Goal: Task Accomplishment & Management: Complete application form

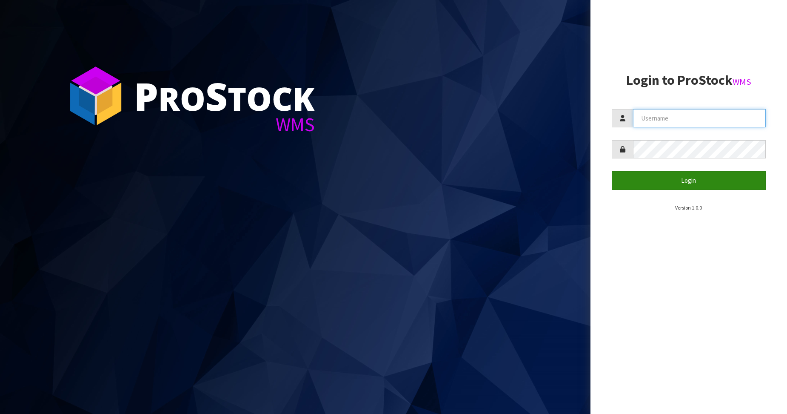
type input "Australianclutch"
click at [310, 174] on button "Login" at bounding box center [689, 180] width 154 height 18
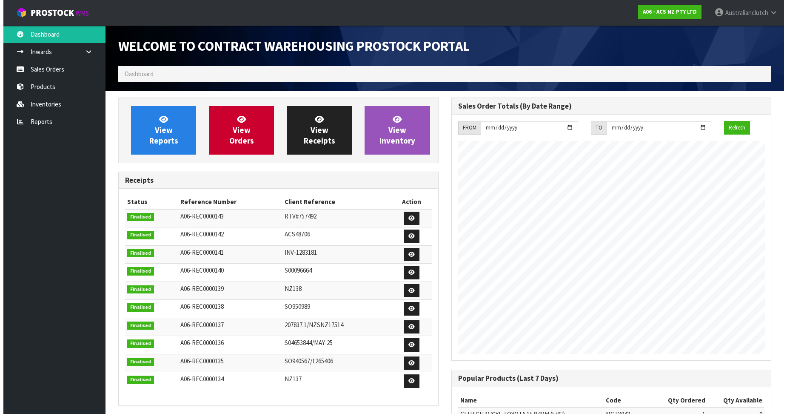
scroll to position [472, 333]
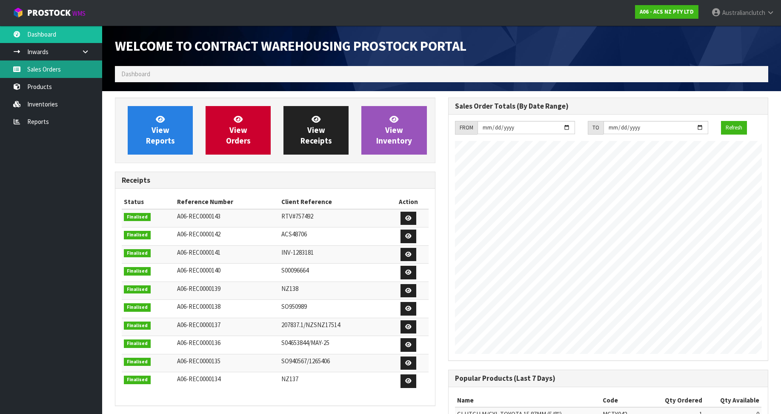
click at [55, 64] on link "Sales Orders" at bounding box center [51, 68] width 102 height 17
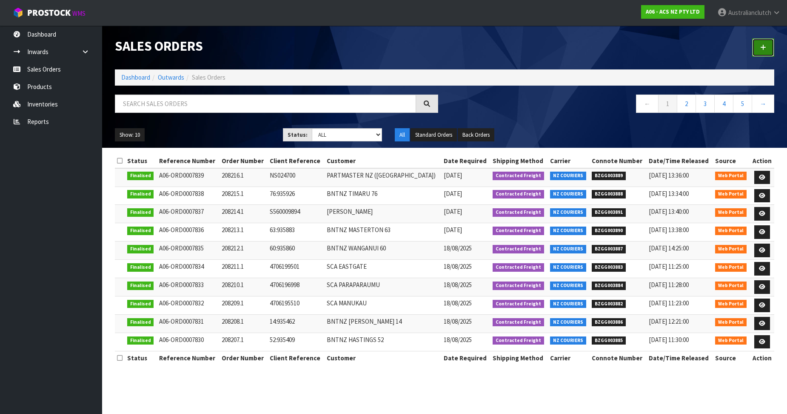
click at [310, 44] on link at bounding box center [763, 47] width 22 height 18
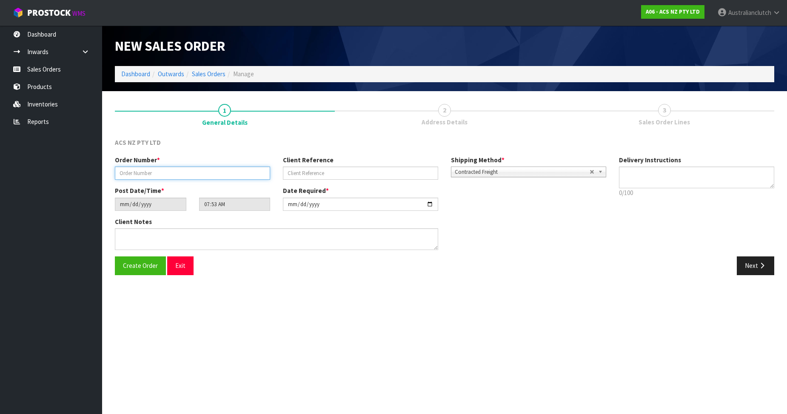
click at [180, 171] on input "text" at bounding box center [192, 172] width 155 height 13
paste input "208217.1"
type input "208217.1"
click at [310, 173] on input "text" at bounding box center [360, 172] width 155 height 13
paste input "76:936762"
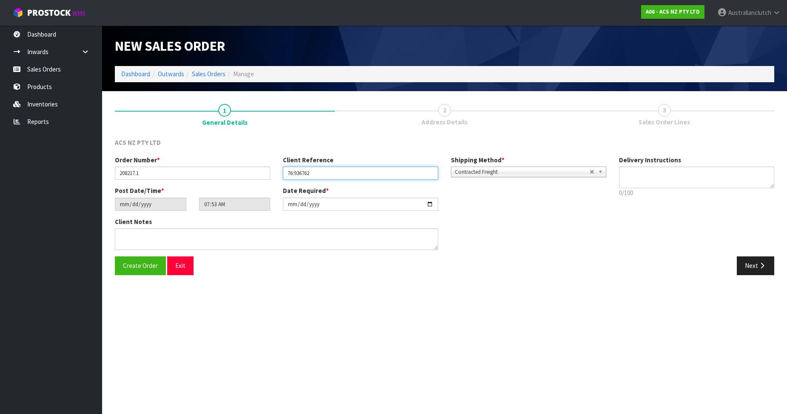
type input "76:936762"
click at [310, 167] on textarea at bounding box center [696, 177] width 155 height 22
type textarea "PLEASE SEND VIA NZC"
click at [310, 264] on button "Next" at bounding box center [755, 265] width 37 height 18
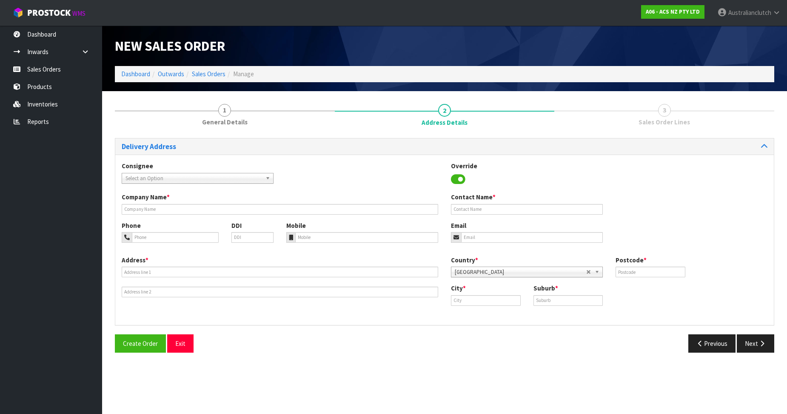
click at [178, 176] on span "Select an Option" at bounding box center [194, 178] width 137 height 10
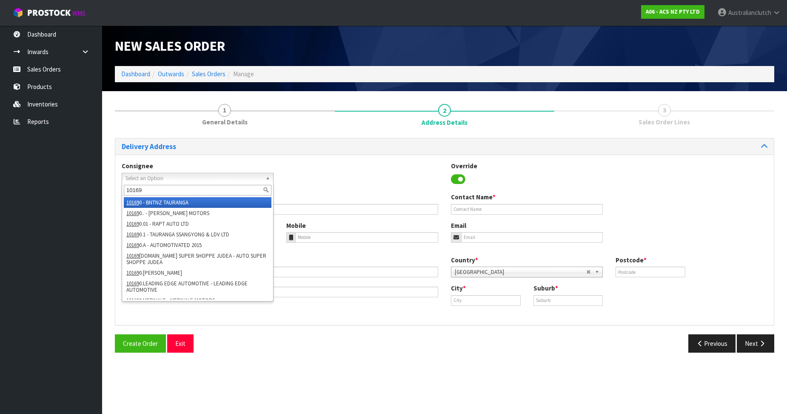
type input "101694"
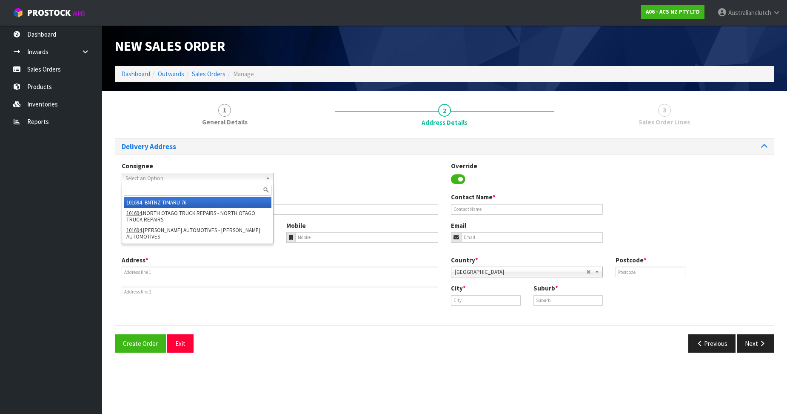
type input "BNTNZ TIMARU 76"
type input "[STREET_ADDRESS][PERSON_NAME]"
type input "7910"
type input "TIMARU"
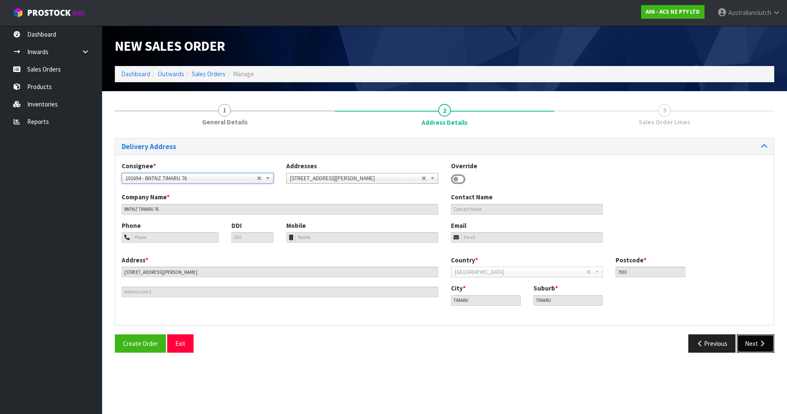
click at [310, 319] on button "Next" at bounding box center [755, 343] width 37 height 18
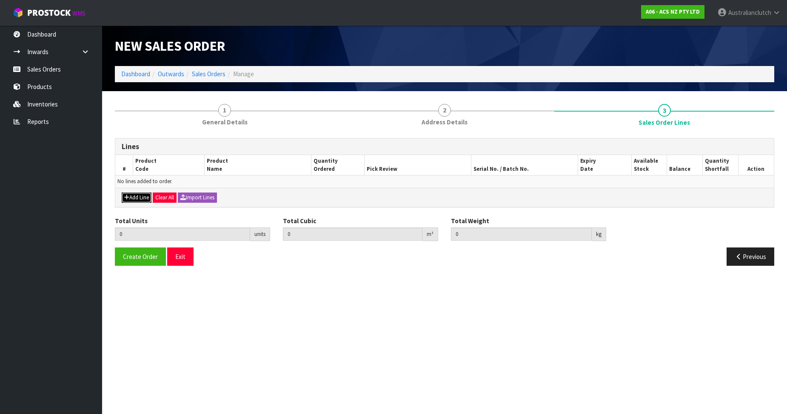
click at [132, 200] on button "Add Line" at bounding box center [137, 197] width 30 height 10
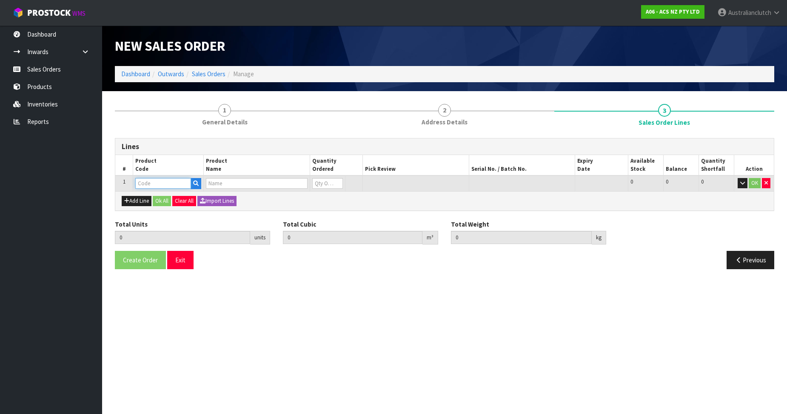
click at [150, 188] on input "text" at bounding box center [163, 183] width 56 height 11
paste input "KSZ19008"
type input "KSZ19008"
type input "0.000000"
type input "0.000"
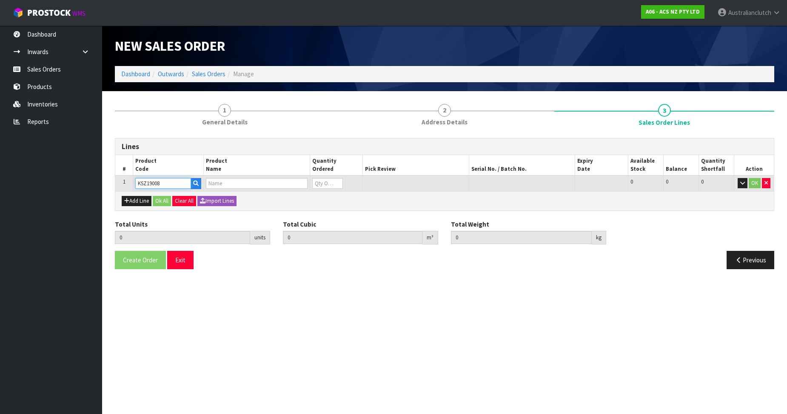
type input "KIT STD SUZUKI CARRY 1.3L"
type input "0"
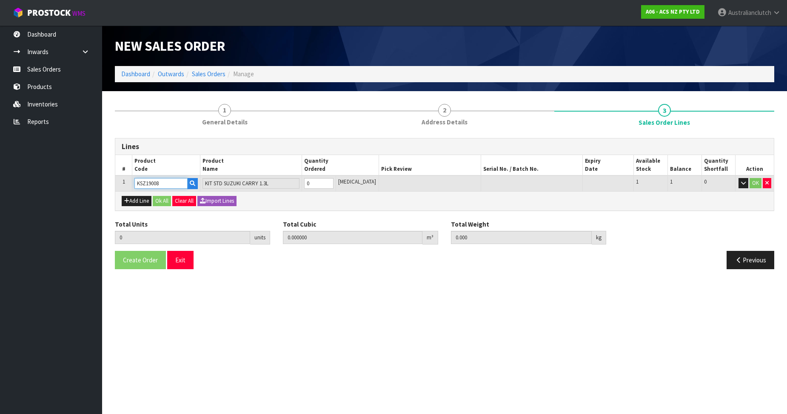
type input "KSZ19008"
type input "1"
type input "0.01054"
type input "3.82"
type input "1"
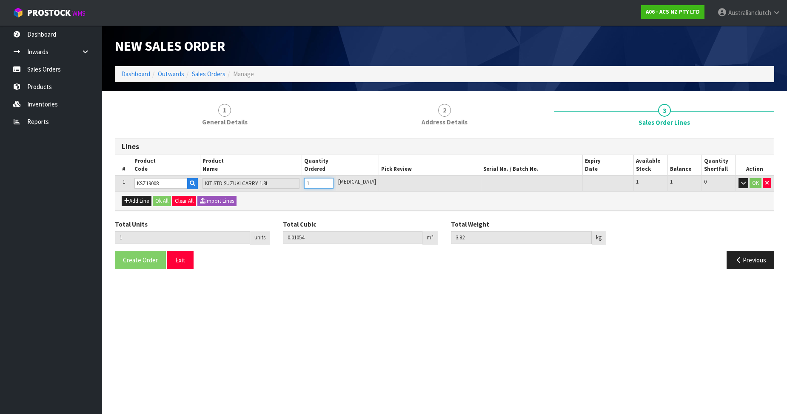
click at [310, 182] on input "1" at bounding box center [318, 183] width 29 height 11
click at [310, 185] on button "OK" at bounding box center [756, 183] width 12 height 10
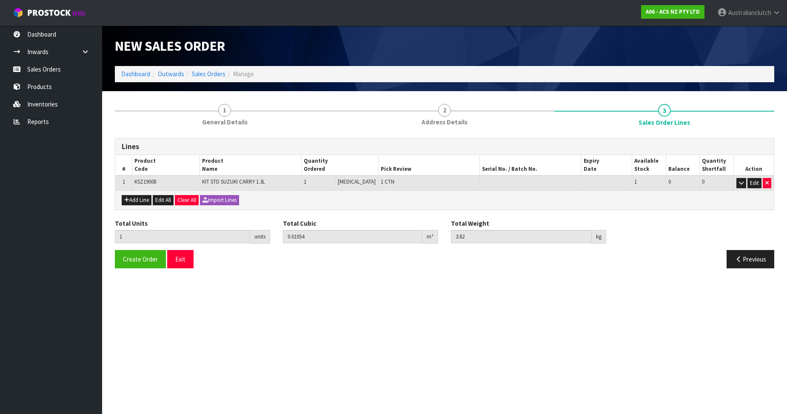
click at [142, 269] on div "Create Order Exit Previous" at bounding box center [444, 262] width 672 height 25
click at [140, 267] on button "Create Order" at bounding box center [140, 259] width 51 height 18
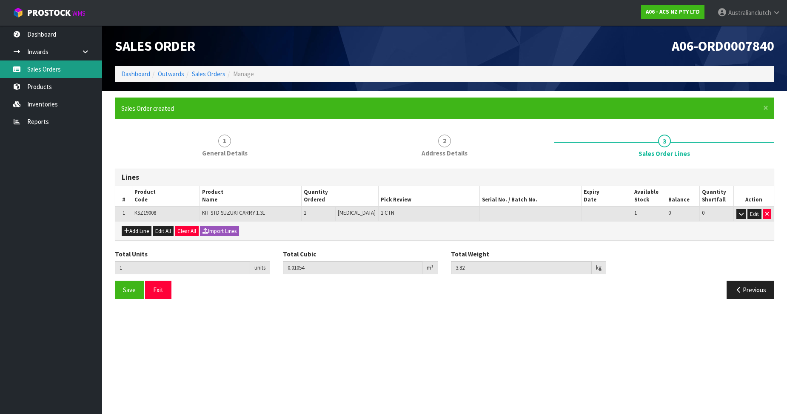
click at [61, 68] on link "Sales Orders" at bounding box center [51, 68] width 102 height 17
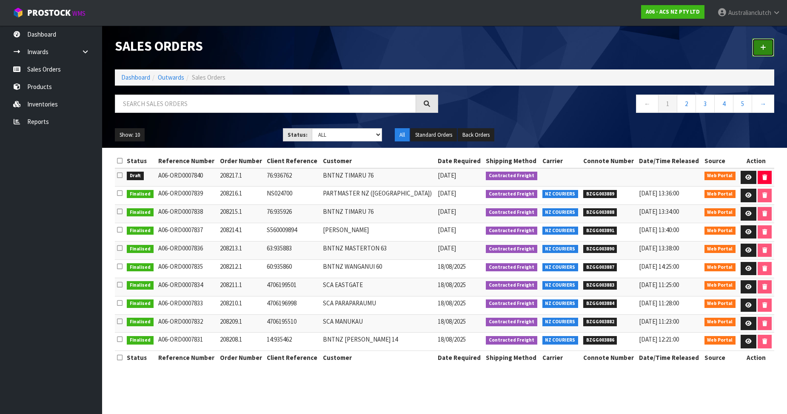
click at [310, 47] on icon at bounding box center [763, 47] width 6 height 6
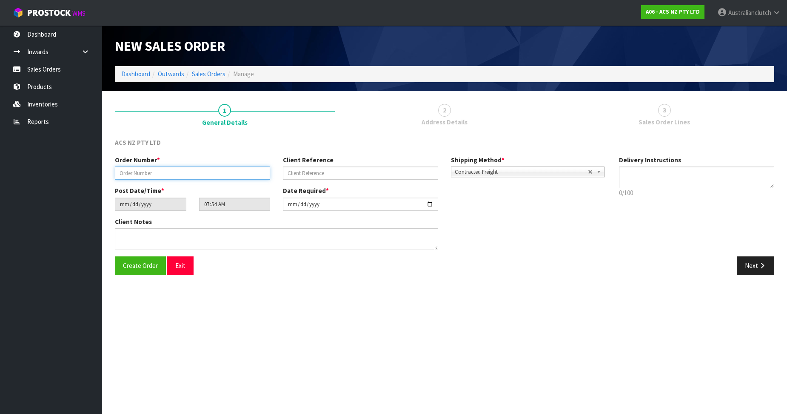
click at [128, 168] on input "text" at bounding box center [192, 172] width 155 height 13
paste input "208218.1"
type input "208218.1"
click at [310, 166] on div "Client Reference" at bounding box center [361, 167] width 168 height 24
paste input "4706202796"
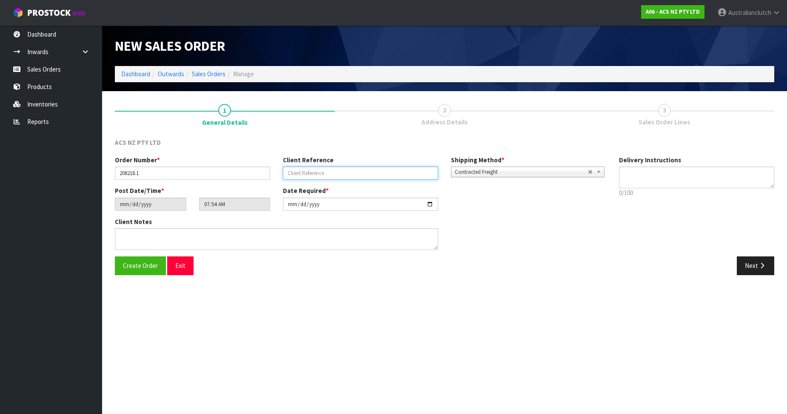
click at [310, 177] on input "text" at bounding box center [360, 172] width 155 height 13
type input "4706202796"
click at [310, 174] on div "Shipping Method * Pickup Contracted Freight Contracted Freight" at bounding box center [529, 166] width 168 height 22
click at [310, 174] on textarea at bounding box center [696, 177] width 155 height 22
click at [310, 172] on textarea at bounding box center [696, 177] width 155 height 22
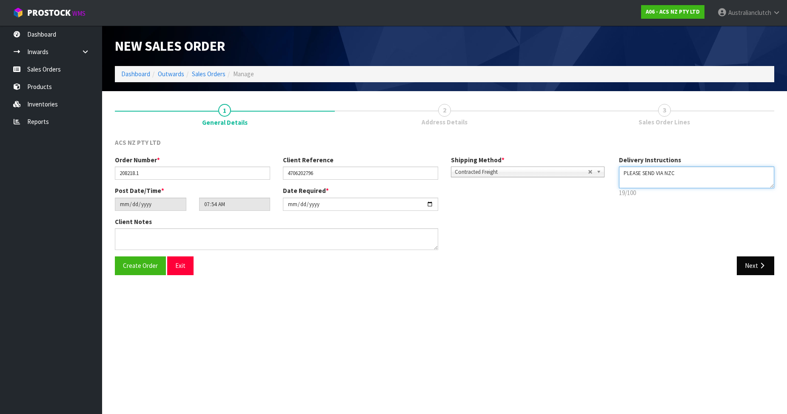
type textarea "PLEASE SEND VIA NZC"
click at [310, 265] on button "Next" at bounding box center [755, 265] width 37 height 18
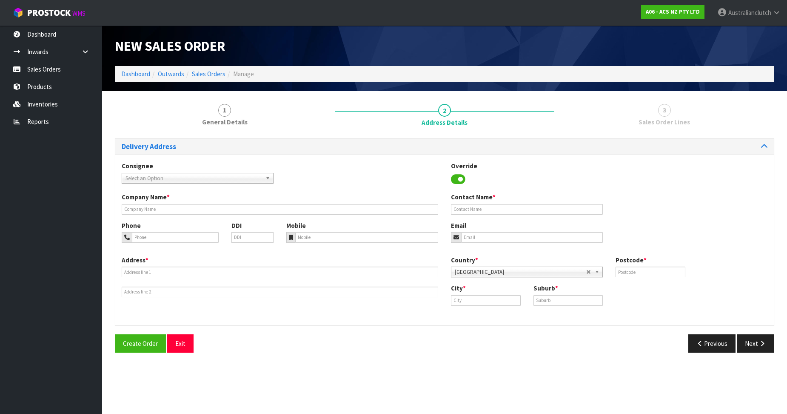
click at [170, 182] on span "Select an Option" at bounding box center [194, 178] width 137 height 10
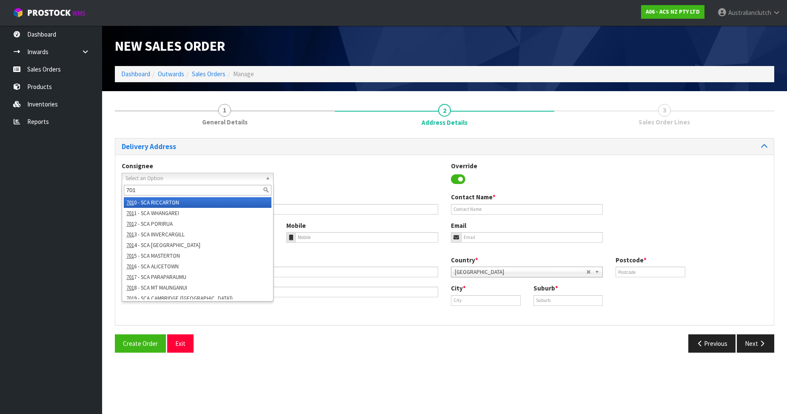
type input "7010"
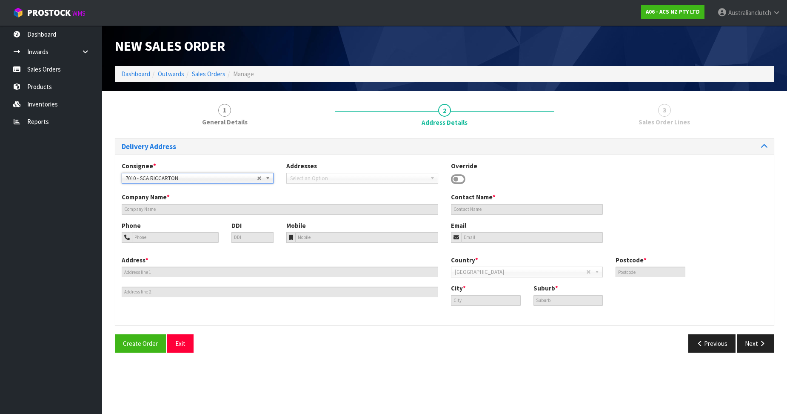
type input "SCA RICCARTON"
type input "03 3415087"
type input "[EMAIL_ADDRESS][DOMAIN_NAME]"
type input "[STREET_ADDRESS]"
type input "8041"
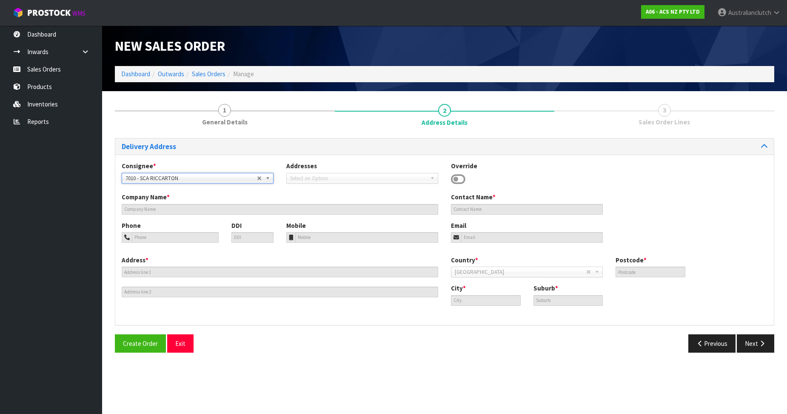
type input "[GEOGRAPHIC_DATA]"
type input "UPPER RICCARTON"
click at [310, 319] on icon "button" at bounding box center [762, 343] width 8 height 6
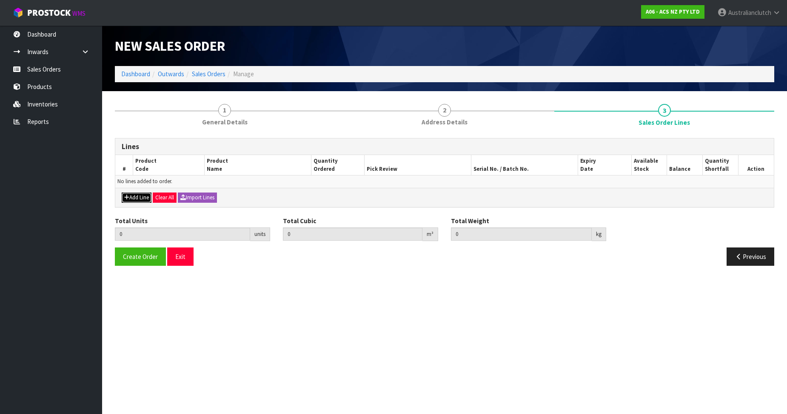
drag, startPoint x: 139, startPoint y: 197, endPoint x: 153, endPoint y: 191, distance: 15.3
click at [139, 197] on button "Add Line" at bounding box center [137, 197] width 30 height 10
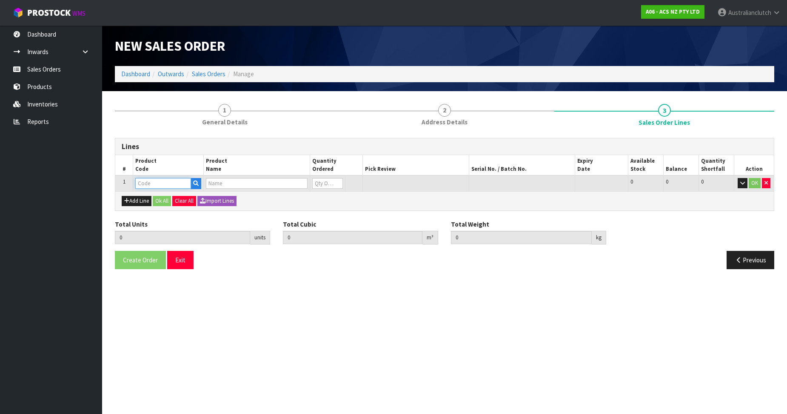
click at [162, 187] on input "text" at bounding box center [163, 183] width 56 height 11
paste input "SCMI013"
type input "SCMI013"
type input "0.000000"
type input "0.000"
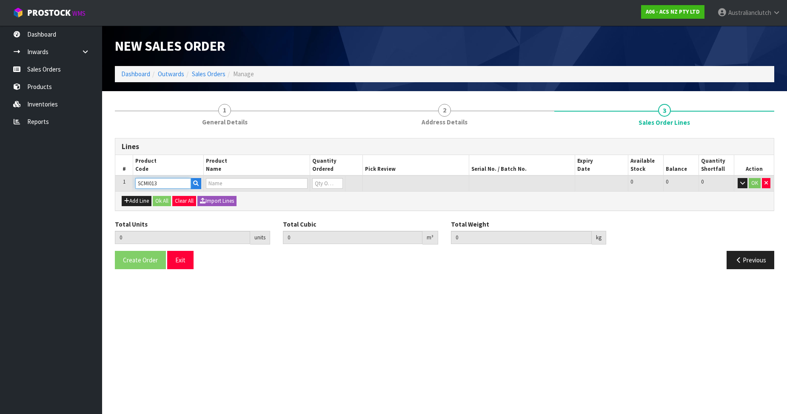
type input "CLUTCH S/CYL MITSUBISHI 19.05MM (3/4")"
type input "0"
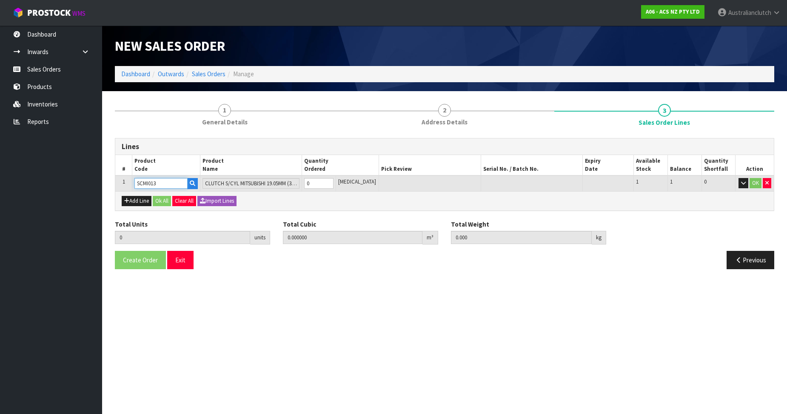
type input "SCMI013"
type input "1"
type input "0.000647"
type input "0.6"
type input "1"
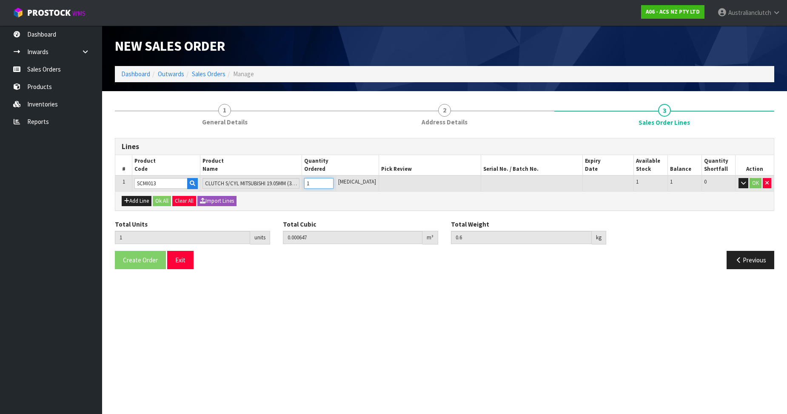
click at [310, 182] on input "1" at bounding box center [318, 183] width 29 height 11
click at [310, 182] on button "OK" at bounding box center [756, 183] width 12 height 10
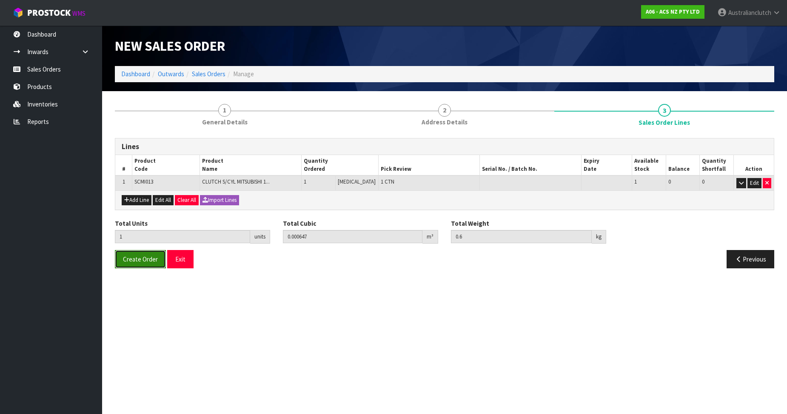
click at [136, 256] on span "Create Order" at bounding box center [140, 259] width 35 height 8
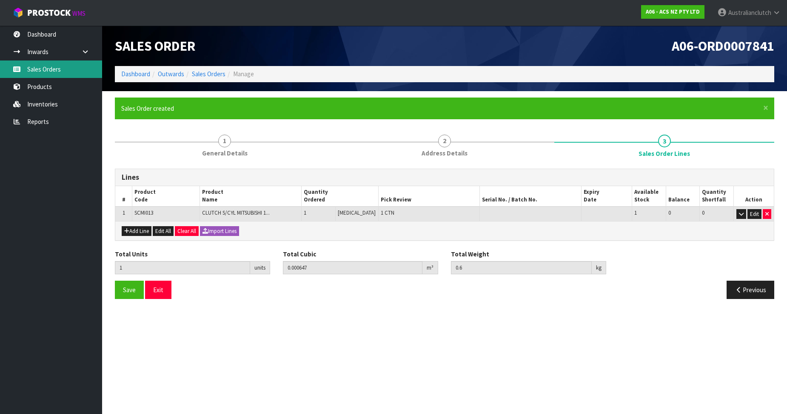
click at [19, 72] on icon at bounding box center [17, 69] width 8 height 6
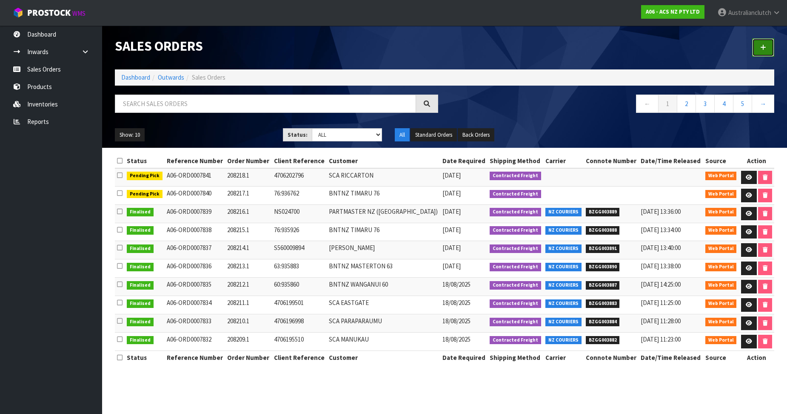
click at [310, 57] on link at bounding box center [763, 47] width 22 height 18
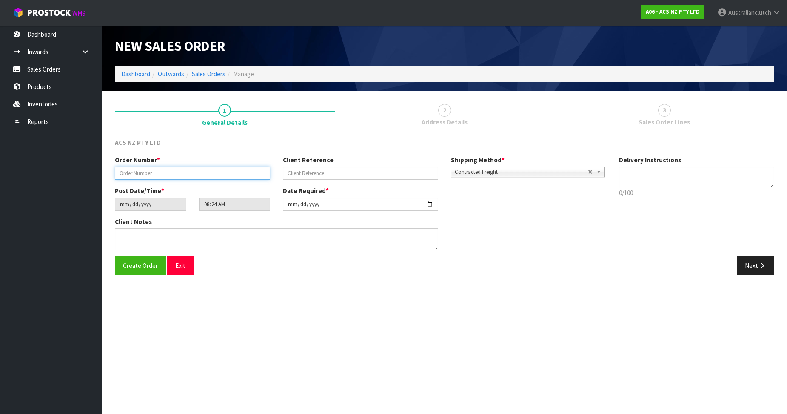
click at [158, 167] on input "text" at bounding box center [192, 172] width 155 height 13
type input "208219"
click at [307, 173] on input "text" at bounding box center [360, 172] width 155 height 13
paste input "42:936808"
type input "42:936808"
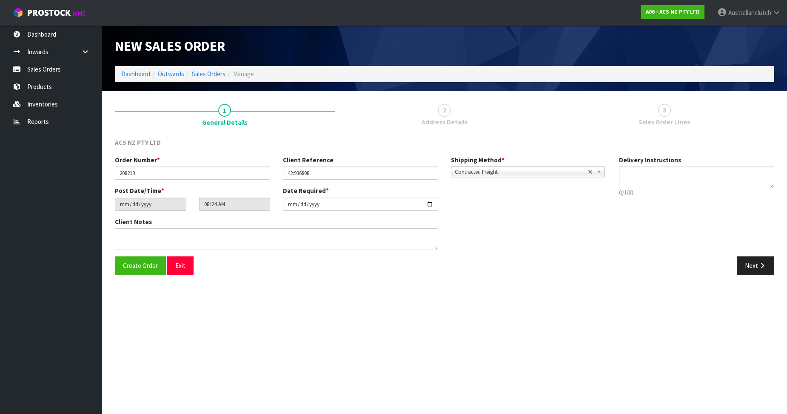
click at [310, 166] on div "Delivery Instructions 0/100 Delivery instructions has exceeded maximum length!" at bounding box center [697, 178] width 168 height 46
click at [310, 185] on textarea at bounding box center [696, 177] width 155 height 22
type textarea "MAINFREIGHT PLEASE"
click at [310, 266] on button "Next" at bounding box center [755, 265] width 37 height 18
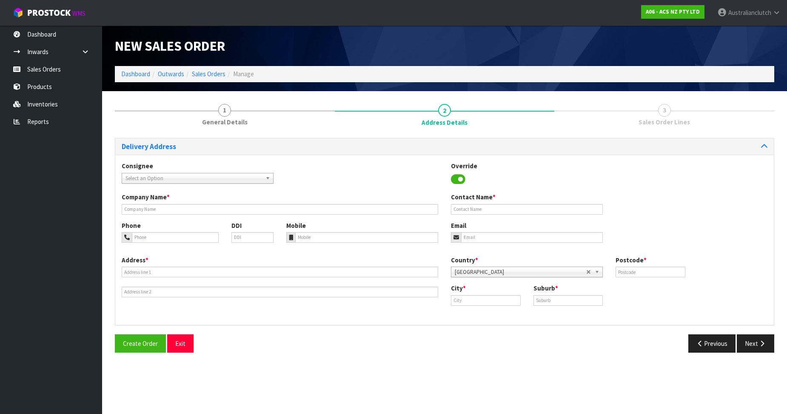
click at [180, 173] on span "Select an Option" at bounding box center [194, 178] width 137 height 10
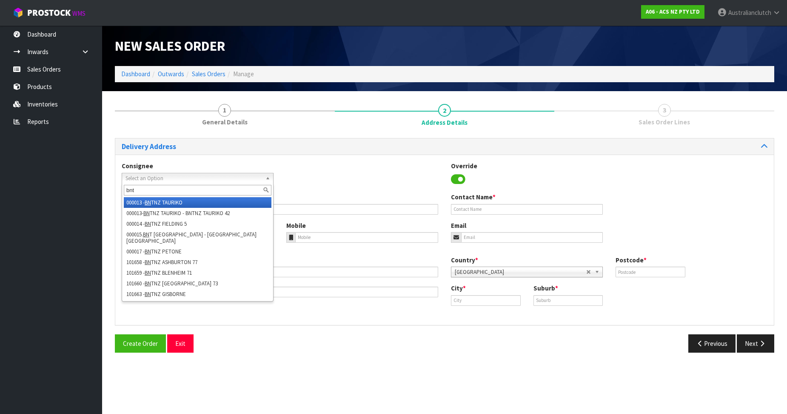
type input "bnt"
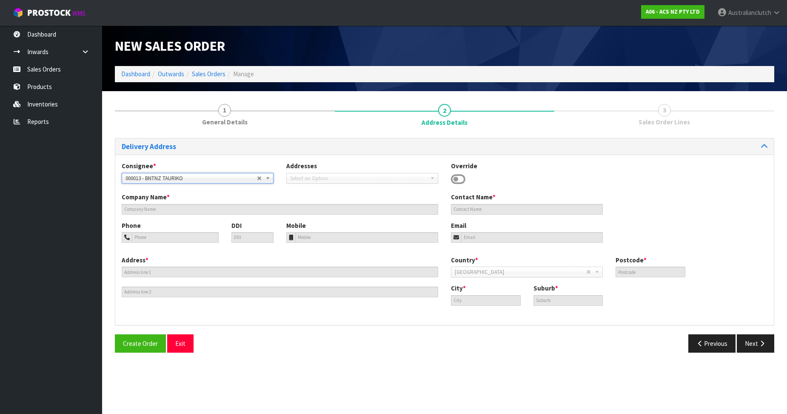
type input "BNTNZ TAURIKO"
type input "[STREET_ADDRESS]"
type input "3110"
type input "TAURIKO"
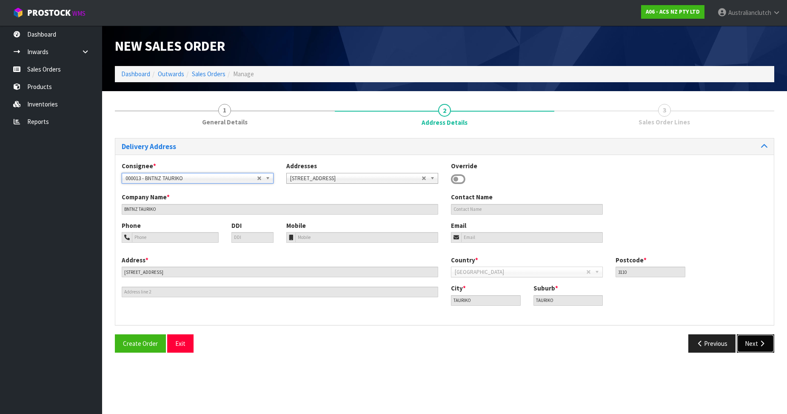
click at [310, 319] on button "Next" at bounding box center [755, 343] width 37 height 18
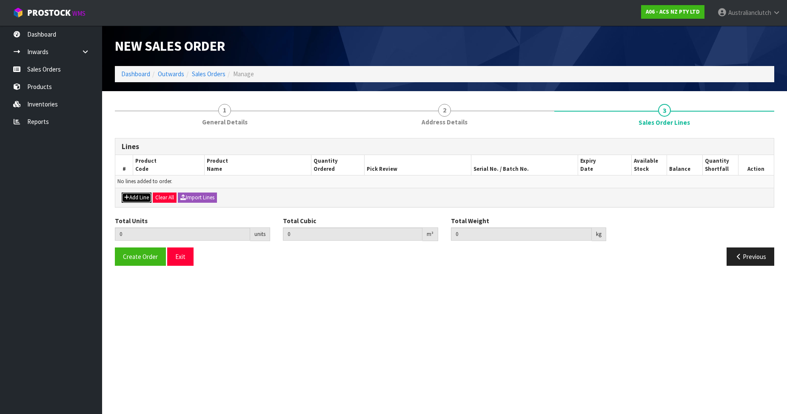
click at [139, 197] on button "Add Line" at bounding box center [137, 197] width 30 height 10
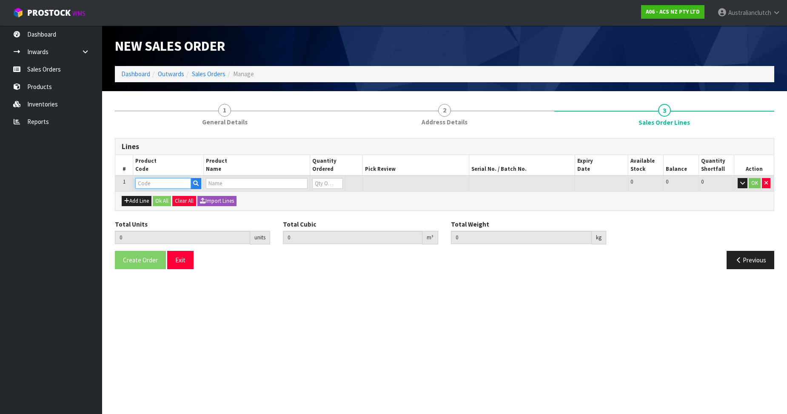
click at [146, 180] on input "text" at bounding box center [163, 183] width 56 height 11
paste input "KHI38002"
type input "KHI38002"
click at [170, 202] on link "KHI38002" at bounding box center [169, 197] width 67 height 11
type input "KHI38002"
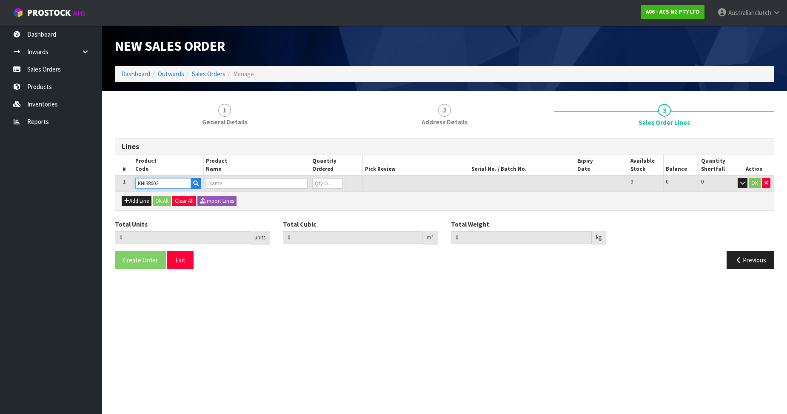
type input "0.000000"
type input "0.000"
type input "KIT COM HINO FD,FE,FG,GH,GK"
type input "0"
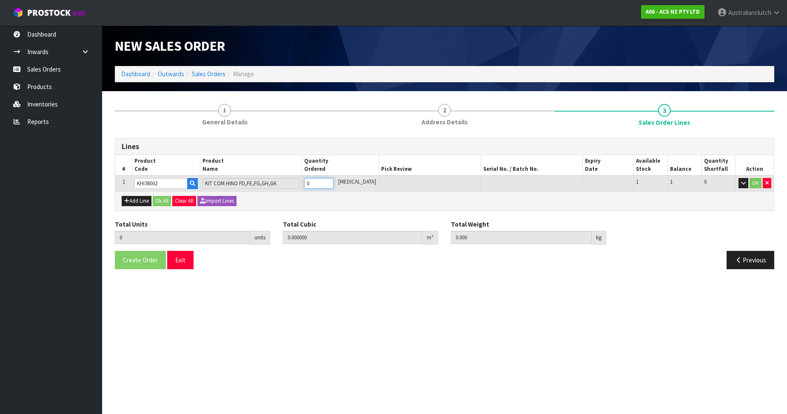
type input "1"
type input "0.06095"
type input "36.62"
type input "1"
click at [310, 180] on input "1" at bounding box center [318, 183] width 29 height 11
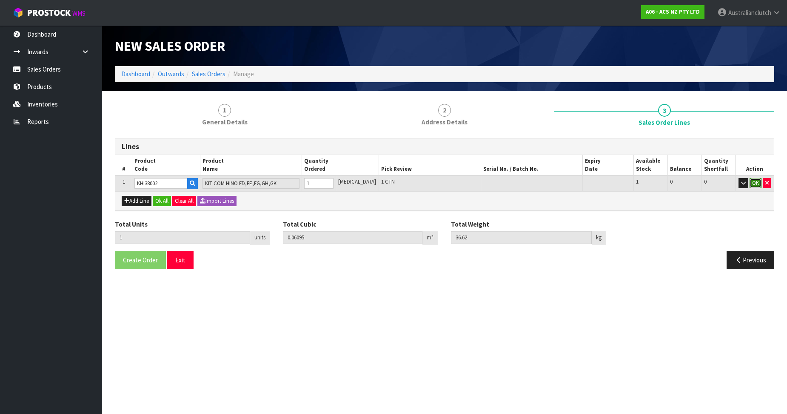
click at [310, 183] on button "OK" at bounding box center [756, 183] width 12 height 10
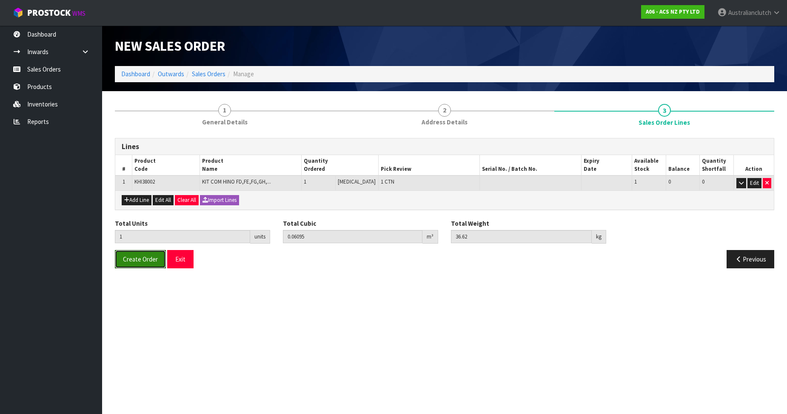
click at [136, 263] on button "Create Order" at bounding box center [140, 259] width 51 height 18
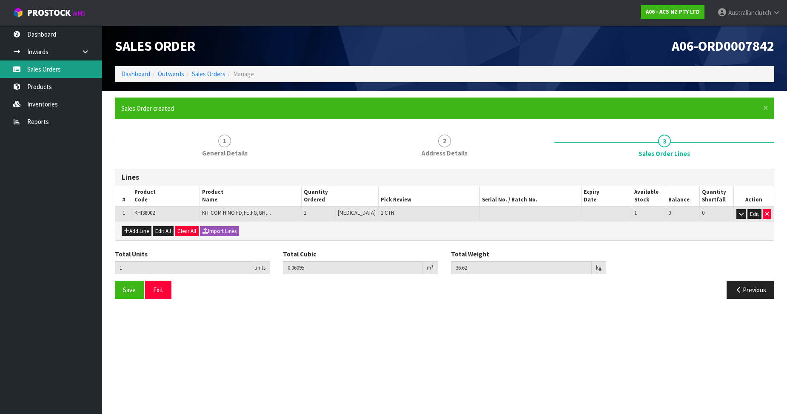
click at [43, 72] on link "Sales Orders" at bounding box center [51, 68] width 102 height 17
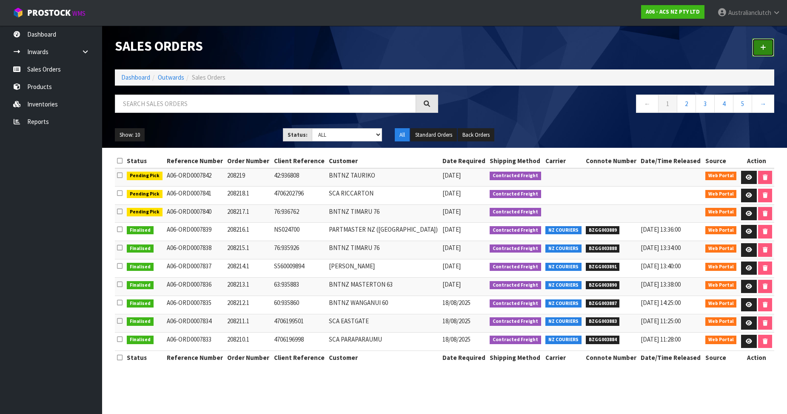
click at [310, 47] on icon at bounding box center [763, 47] width 6 height 6
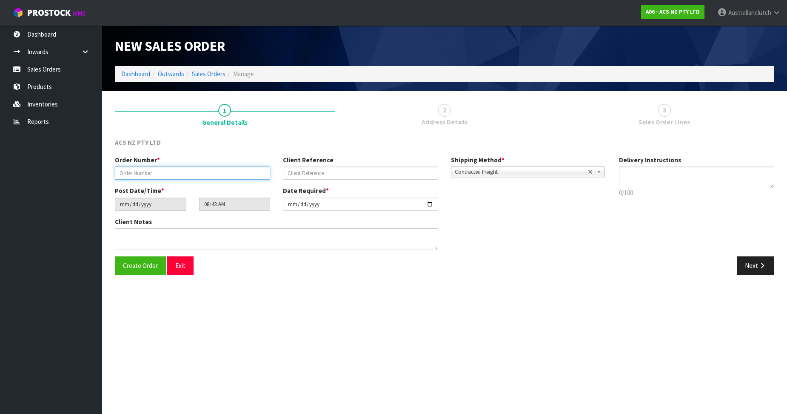
click at [154, 176] on input "text" at bounding box center [192, 172] width 155 height 13
paste input "208220.1"
type input "208220.1"
click at [310, 175] on input "text" at bounding box center [360, 172] width 155 height 13
paste input "IN023249"
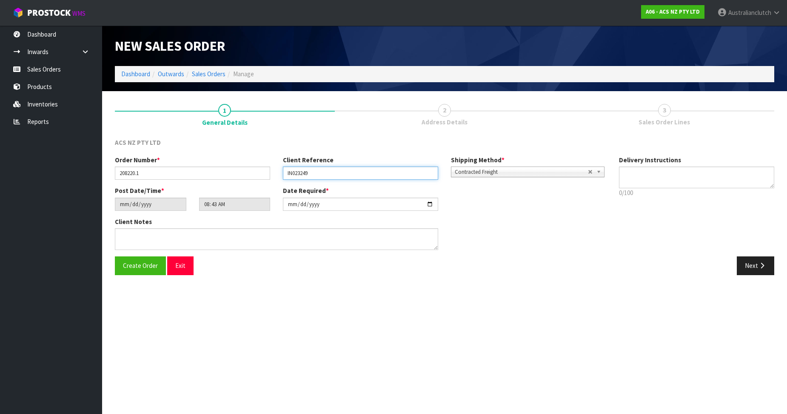
type input "IN023249"
drag, startPoint x: 649, startPoint y: 189, endPoint x: 648, endPoint y: 184, distance: 5.6
click at [310, 189] on p "0/100" at bounding box center [696, 192] width 155 height 9
click at [310, 180] on textarea at bounding box center [696, 177] width 155 height 22
type textarea "PLEASE SEND VIA NZC"
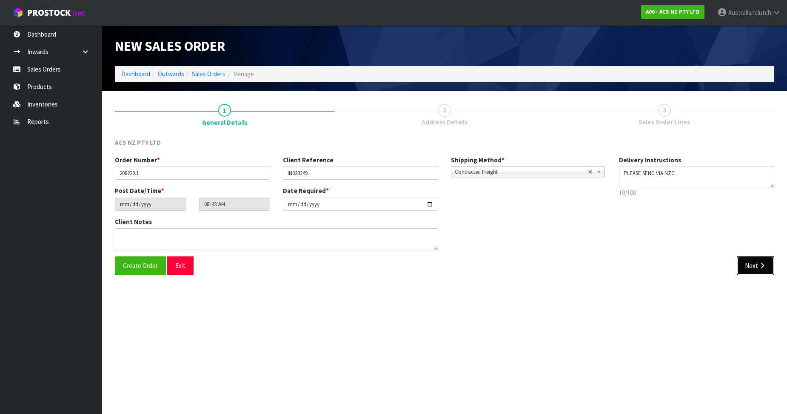
click at [310, 265] on button "Next" at bounding box center [755, 265] width 37 height 18
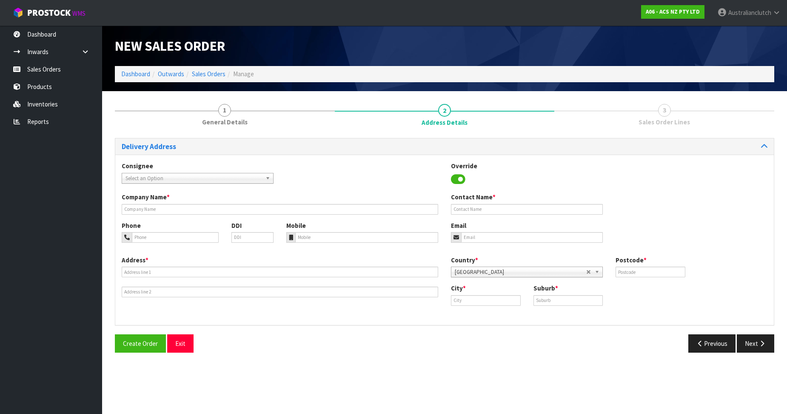
drag, startPoint x: 200, startPoint y: 169, endPoint x: 191, endPoint y: 179, distance: 13.8
click at [200, 170] on div "Consignee 000001.BAY MECHANICS - BAY MECHANICS 000001A - BRAKE & TRANSMISSION N…" at bounding box center [197, 172] width 165 height 22
click at [191, 179] on span "Select an Option" at bounding box center [194, 178] width 137 height 10
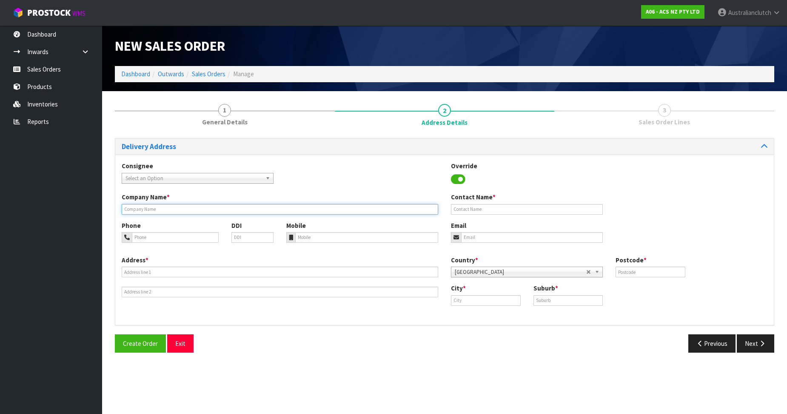
click at [232, 205] on input "text" at bounding box center [280, 209] width 317 height 11
paste input "PARTMASTER NZ (INVERCARGIL)"
type input "PARTMASTER NZ (INVERCARGIL)"
drag, startPoint x: 168, startPoint y: 264, endPoint x: 165, endPoint y: 274, distance: 11.2
click at [168, 264] on div "Address *" at bounding box center [279, 276] width 329 height 42
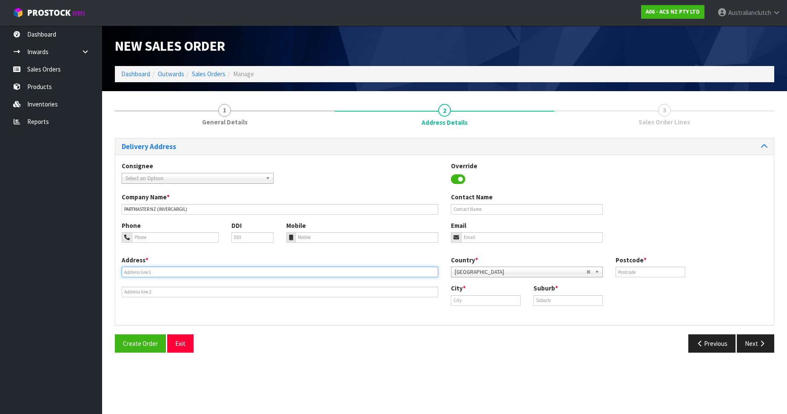
click at [165, 274] on input "text" at bounding box center [280, 271] width 317 height 11
paste input "[STREET_ADDRESS][PERSON_NAME]"
type input "[STREET_ADDRESS][PERSON_NAME]"
click at [310, 305] on input "text" at bounding box center [486, 300] width 70 height 11
paste input "INVERCARGILL"
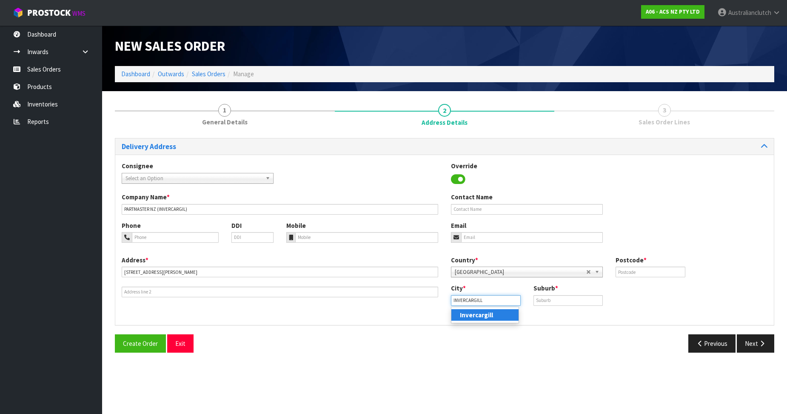
type input "INVERCARGILL"
click at [310, 294] on div "Suburb *" at bounding box center [568, 294] width 83 height 22
drag, startPoint x: 574, startPoint y: 297, endPoint x: 579, endPoint y: 297, distance: 4.7
click at [310, 297] on input "text" at bounding box center [568, 300] width 70 height 11
paste input "INVERCARGILL"
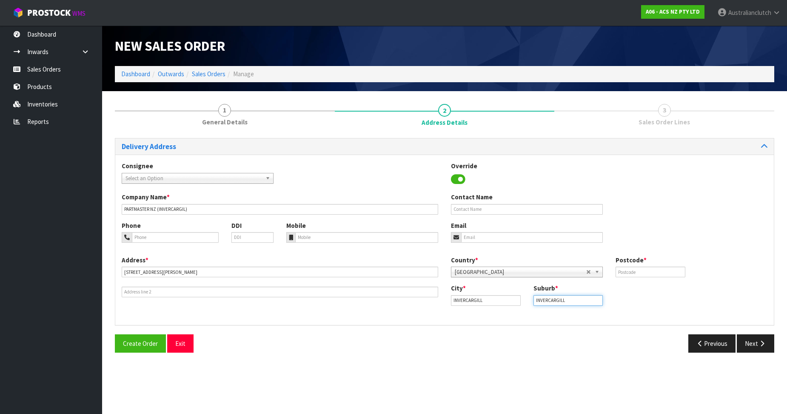
type input "INVERCARGILL"
click at [310, 275] on input "text" at bounding box center [651, 271] width 70 height 11
type input "9810"
click at [310, 319] on button "Next" at bounding box center [755, 343] width 37 height 18
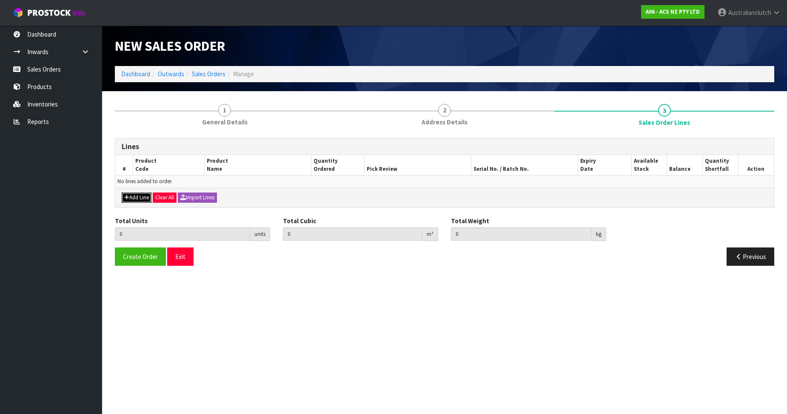
click at [143, 192] on button "Add Line" at bounding box center [137, 197] width 30 height 10
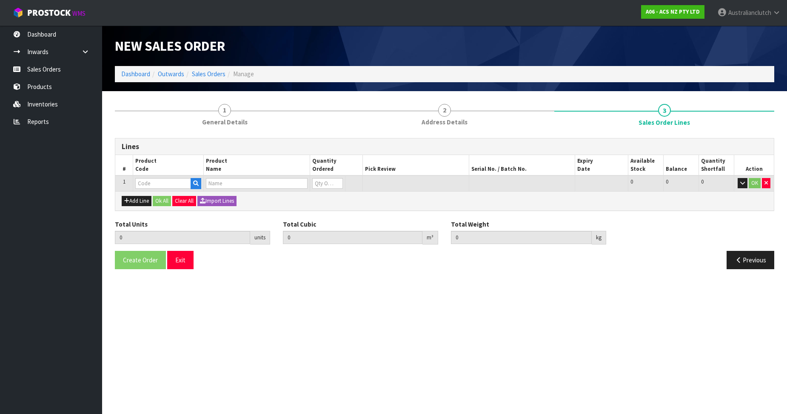
drag, startPoint x: 143, startPoint y: 192, endPoint x: 157, endPoint y: 177, distance: 20.2
click at [157, 177] on td at bounding box center [168, 183] width 71 height 16
click at [158, 178] on input "text" at bounding box center [163, 183] width 56 height 11
paste input "SCTY009"
type input "SCTY009"
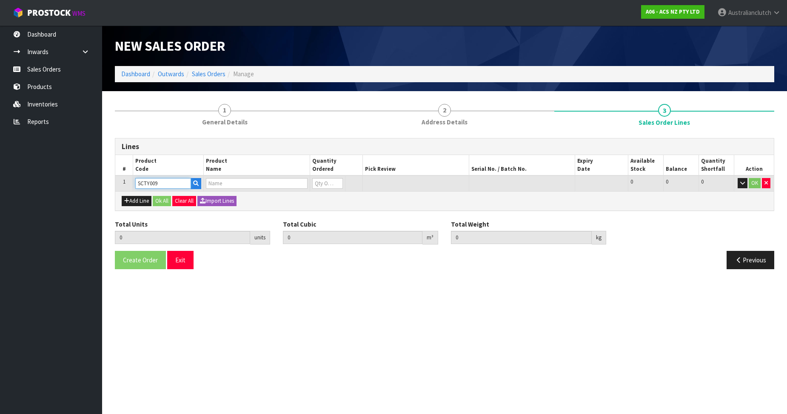
type input "0.000000"
type input "0.000"
type input "CLUTCH S/CYL TOYOTA 19.05MM (3/4)"
type input "0"
type input "SCTY009"
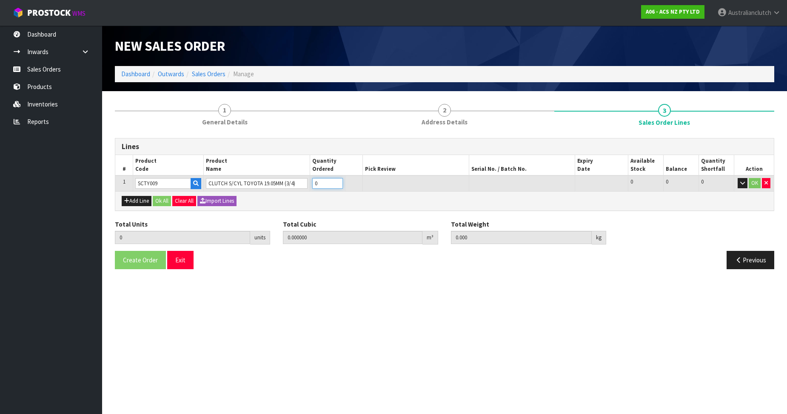
type input "1"
type input "0.000616"
type input "0.45"
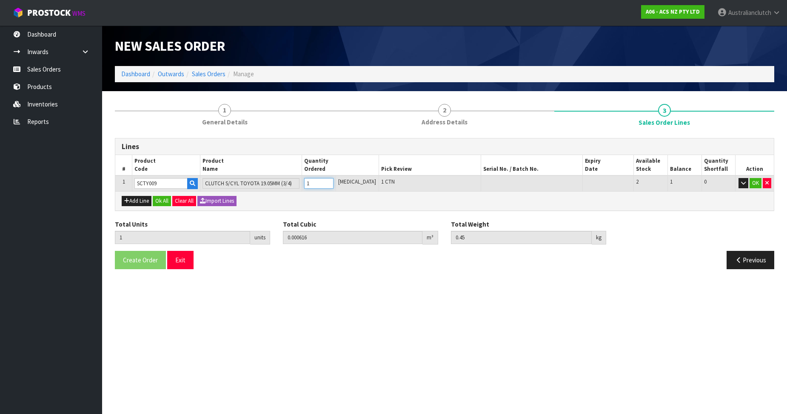
drag, startPoint x: 338, startPoint y: 180, endPoint x: 454, endPoint y: 199, distance: 118.1
type input "1"
click at [310, 180] on input "1" at bounding box center [318, 183] width 29 height 11
click at [310, 184] on button "OK" at bounding box center [756, 183] width 12 height 10
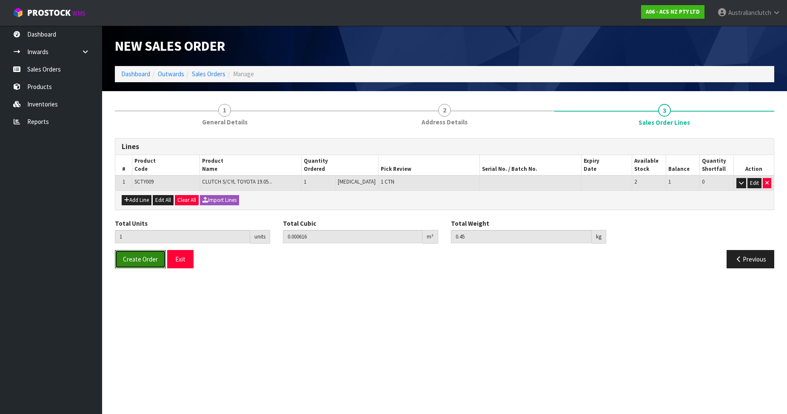
click at [142, 262] on span "Create Order" at bounding box center [140, 259] width 35 height 8
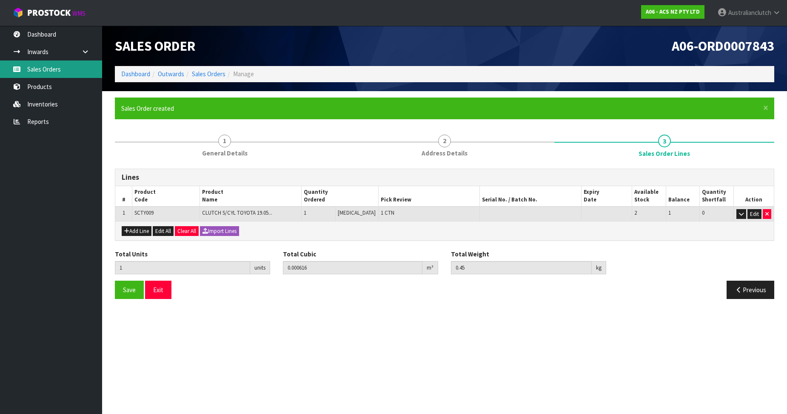
click at [55, 74] on link "Sales Orders" at bounding box center [51, 68] width 102 height 17
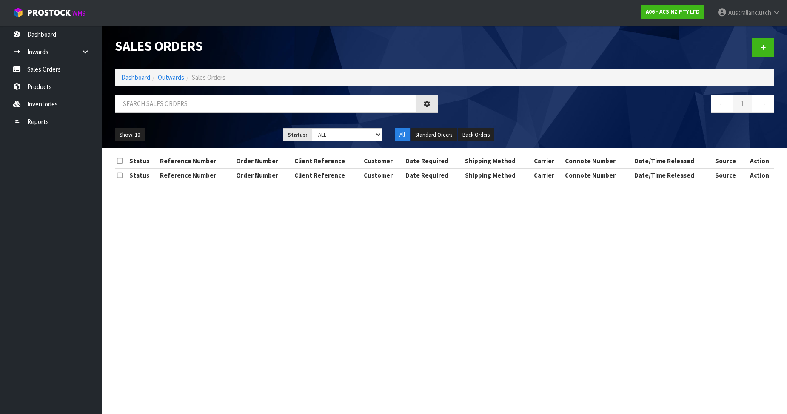
click at [155, 120] on div "← 1 →" at bounding box center [444, 107] width 672 height 27
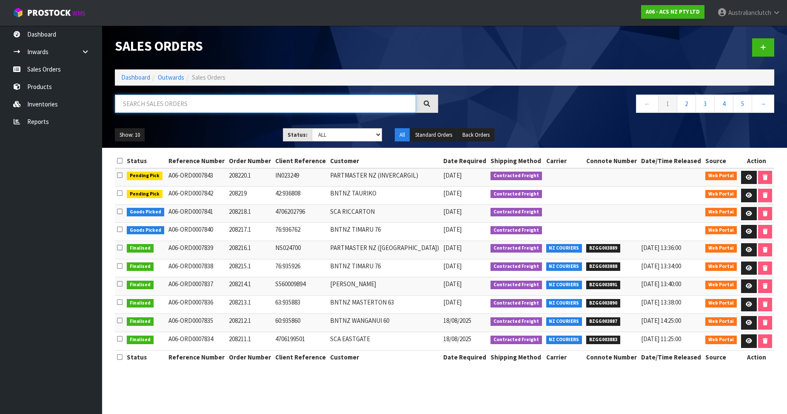
click at [153, 105] on input "text" at bounding box center [265, 103] width 301 height 18
type input "208220"
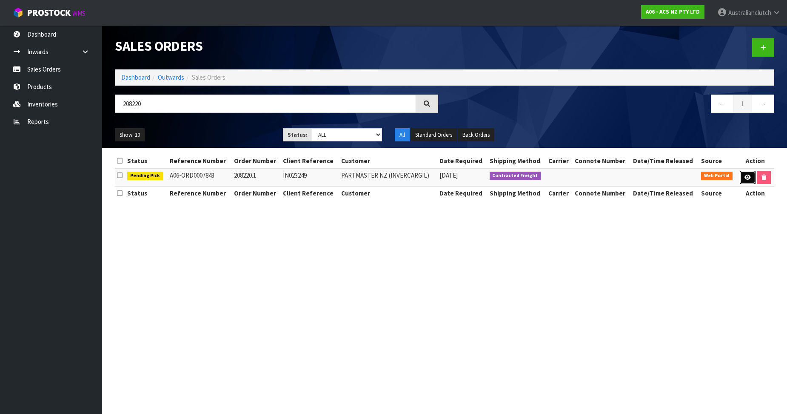
click at [310, 173] on link at bounding box center [748, 178] width 16 height 14
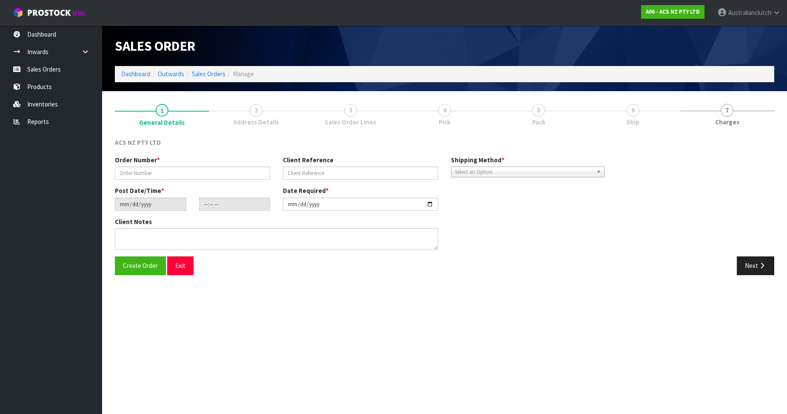
type input "208220.1"
type input "IN023249"
type input "[DATE]"
type input "11:13:00.000"
type input "[DATE]"
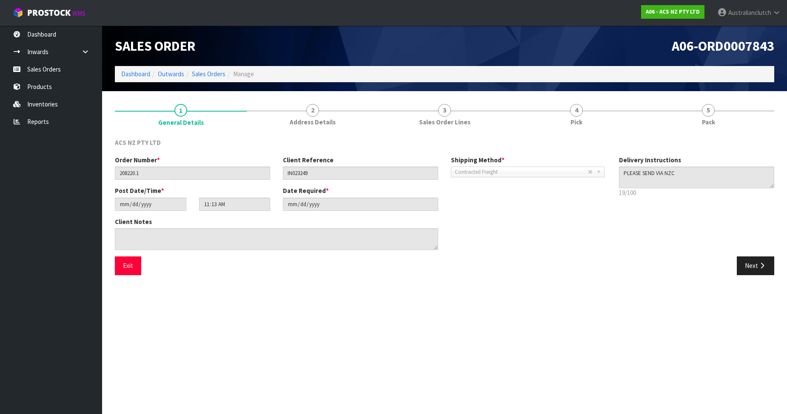
click at [310, 268] on div "Next" at bounding box center [613, 265] width 336 height 18
click at [310, 272] on button "Next" at bounding box center [755, 265] width 37 height 18
